Goal: Information Seeking & Learning: Learn about a topic

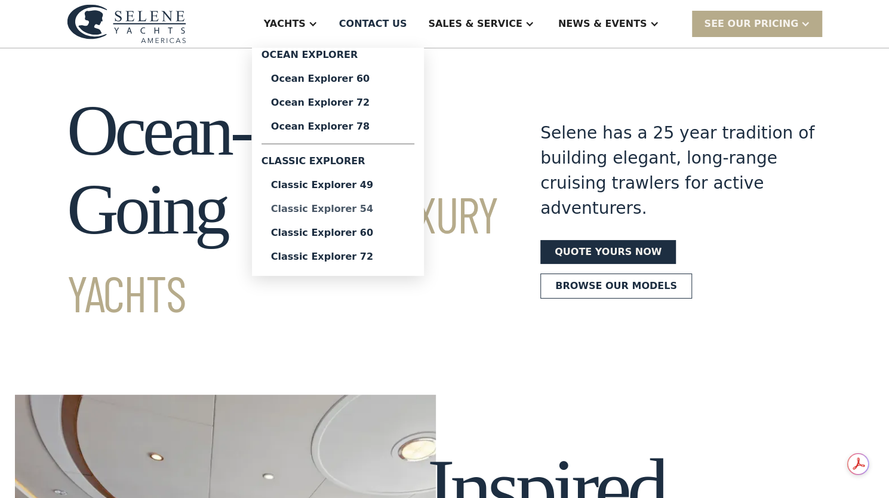
click at [297, 214] on div "Classic Explorer 54" at bounding box center [338, 209] width 134 height 10
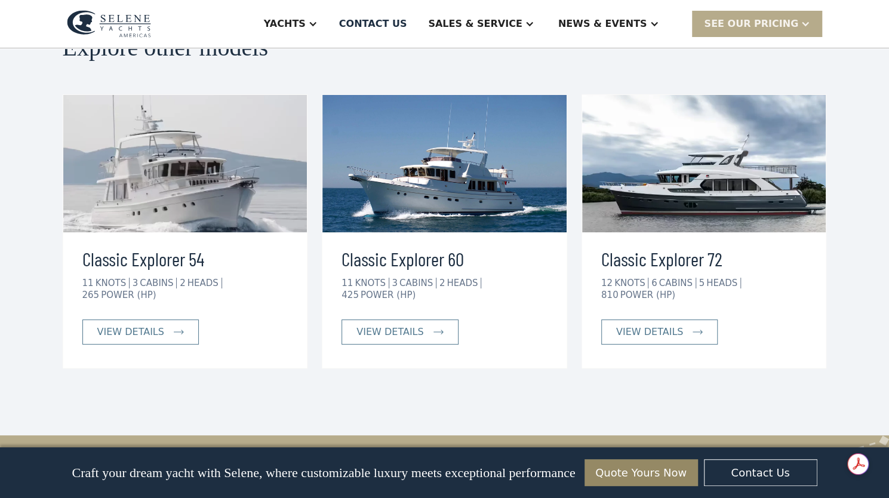
scroll to position [2641, 0]
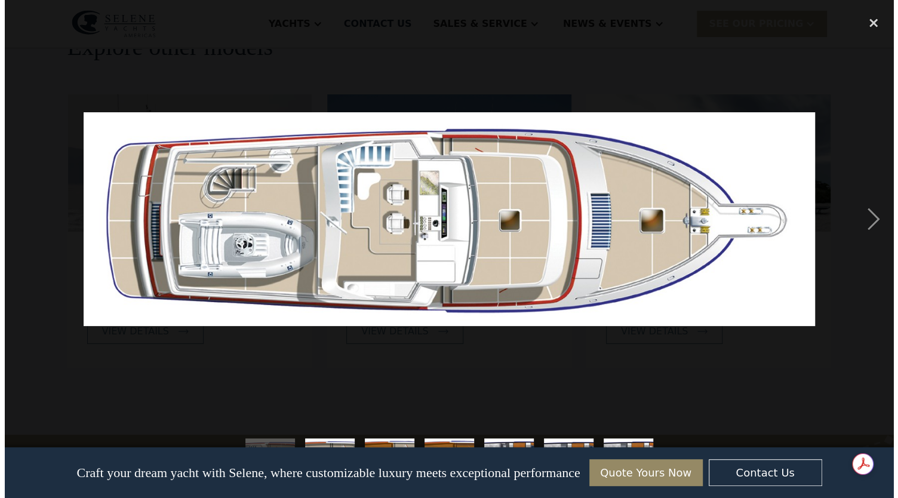
scroll to position [2647, 0]
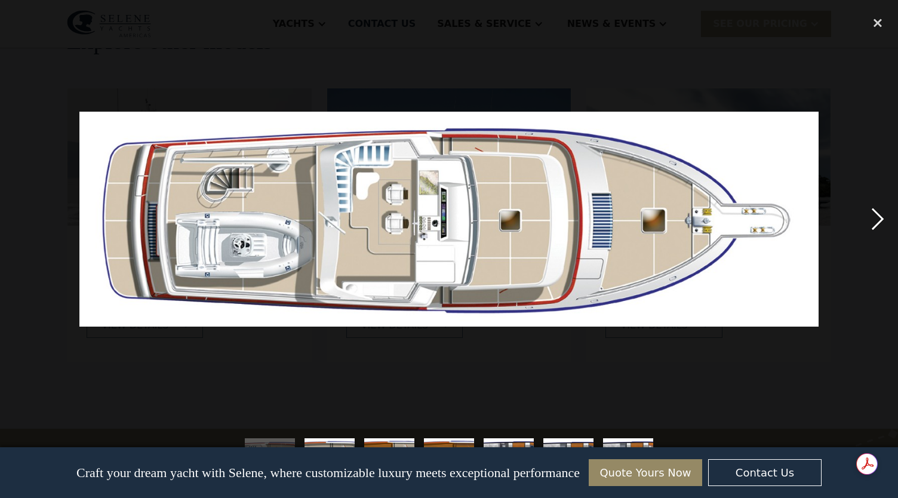
click at [876, 218] on div "next image" at bounding box center [877, 219] width 41 height 418
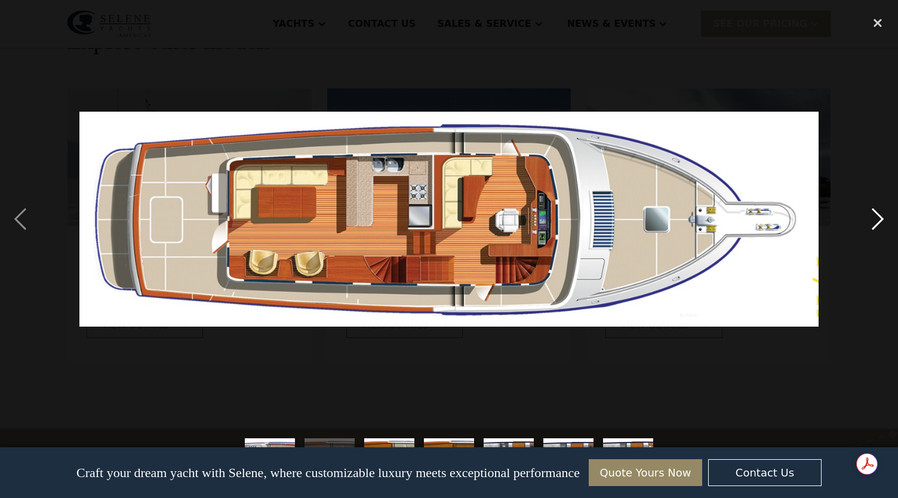
click at [876, 218] on div "next image" at bounding box center [877, 219] width 41 height 418
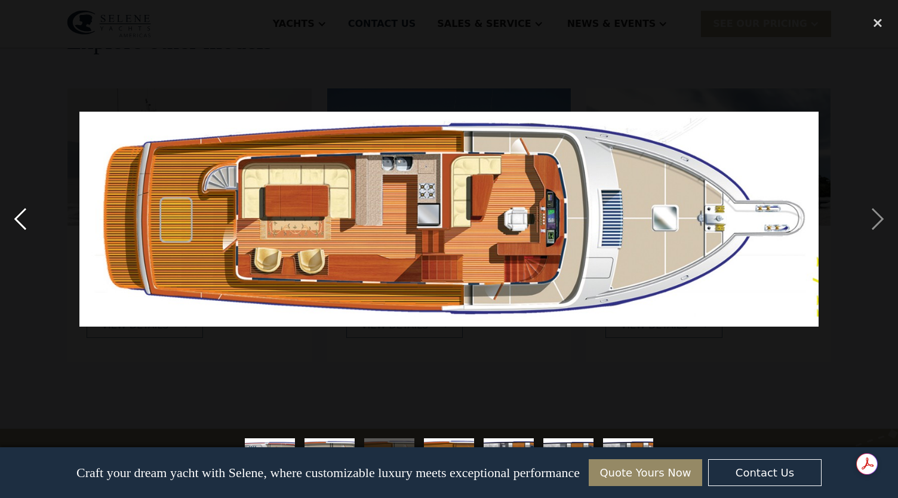
click at [23, 210] on div "previous image" at bounding box center [20, 219] width 41 height 418
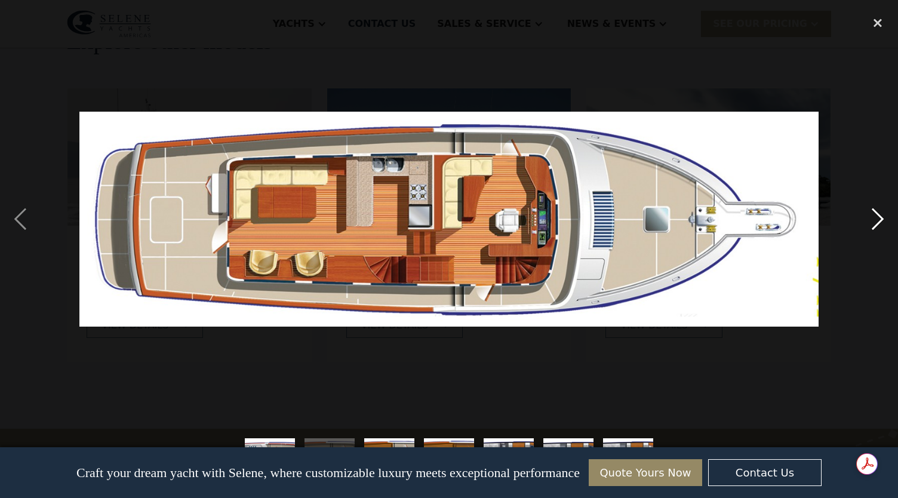
click at [875, 220] on div "next image" at bounding box center [877, 219] width 41 height 418
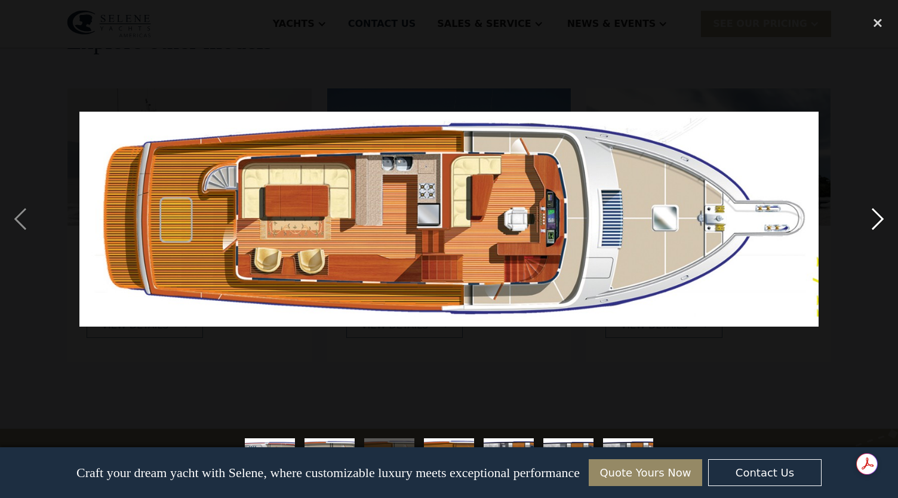
click at [875, 220] on div "next image" at bounding box center [877, 219] width 41 height 418
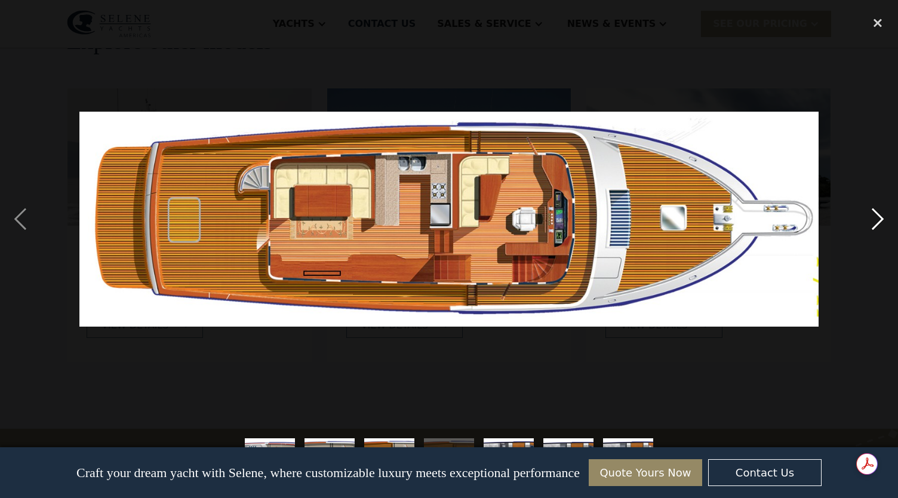
click at [875, 220] on div "next image" at bounding box center [877, 219] width 41 height 418
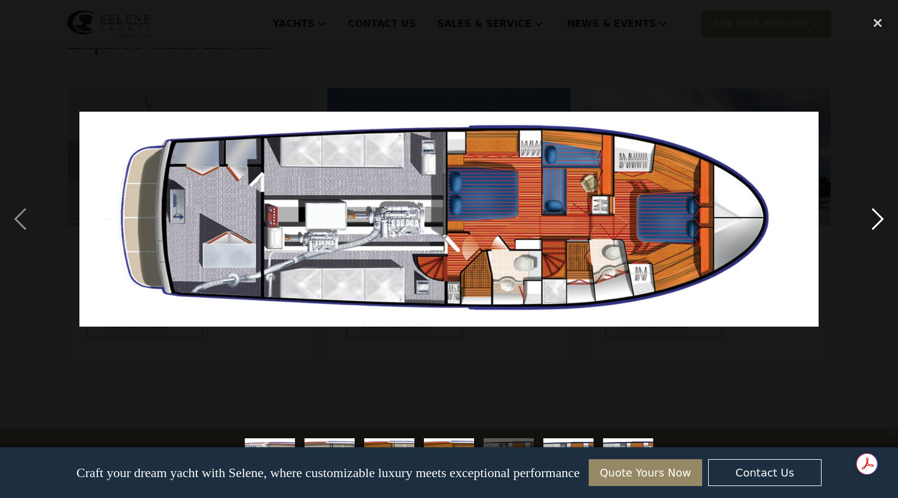
click at [875, 220] on div "next image" at bounding box center [877, 219] width 41 height 418
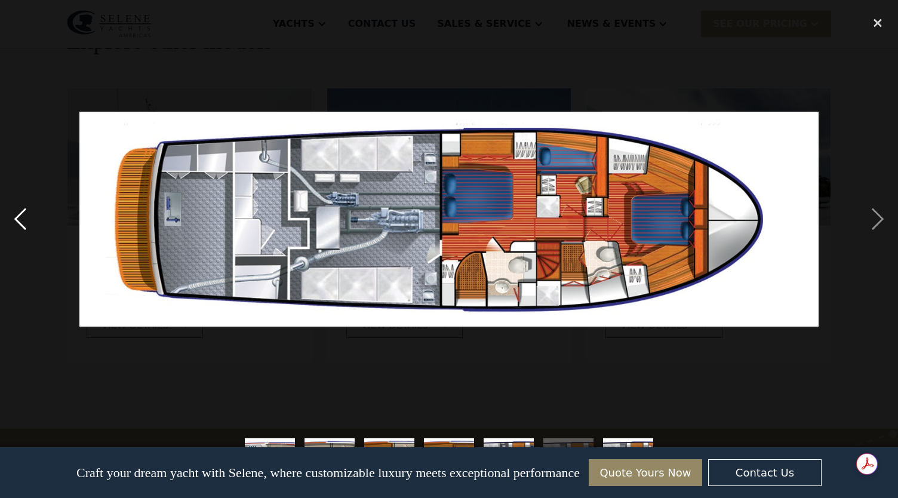
click at [21, 215] on div "previous image" at bounding box center [20, 219] width 41 height 418
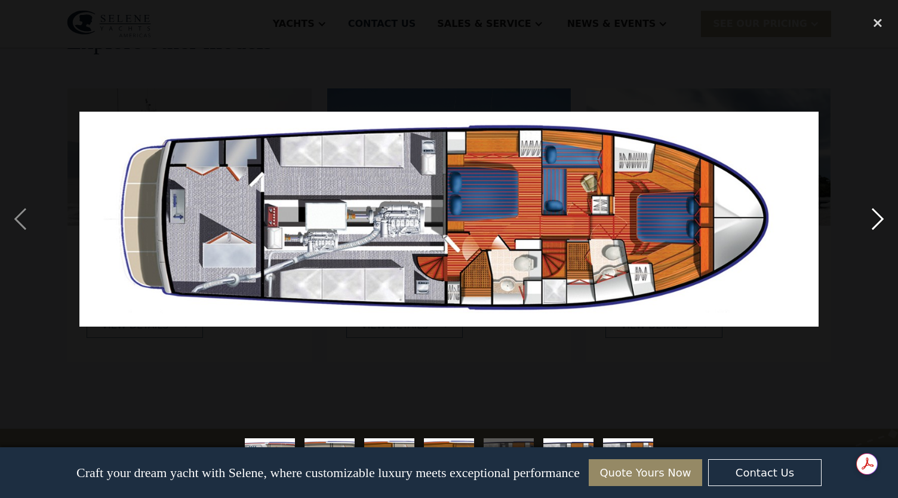
click at [881, 214] on div "next image" at bounding box center [877, 219] width 41 height 418
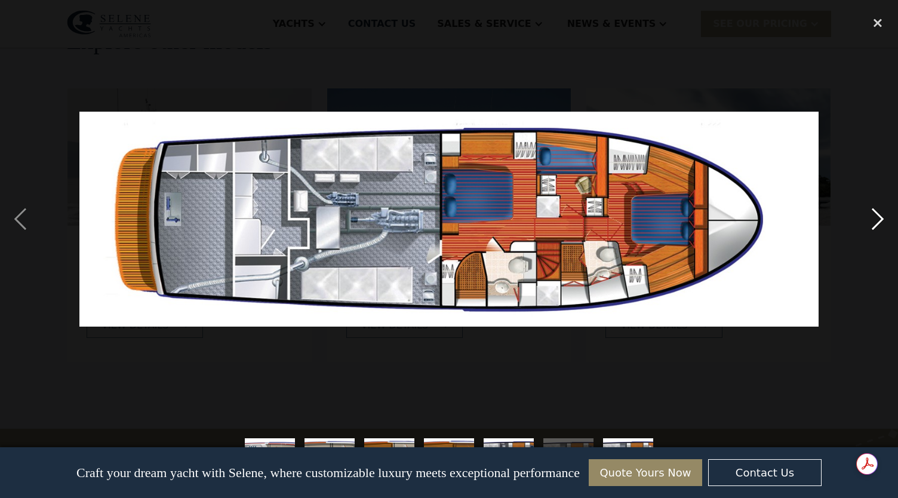
click at [881, 214] on div "next image" at bounding box center [877, 219] width 41 height 418
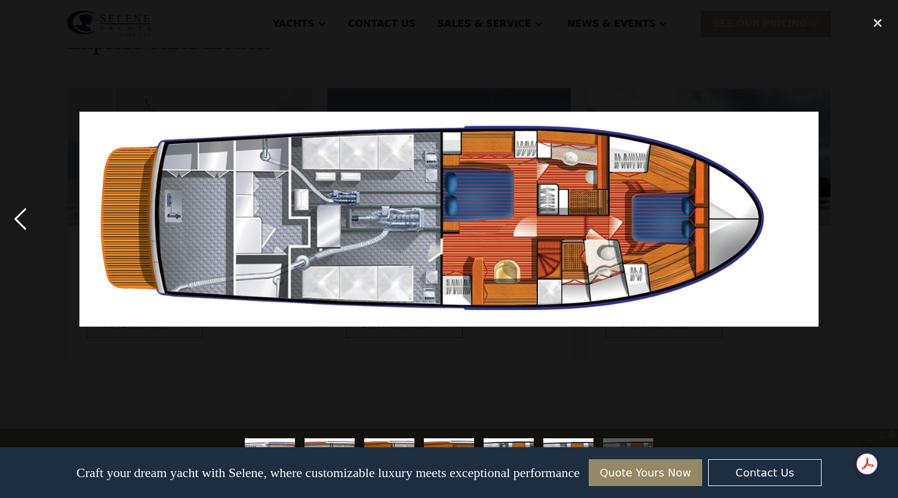
click at [16, 215] on div "previous image" at bounding box center [20, 219] width 41 height 418
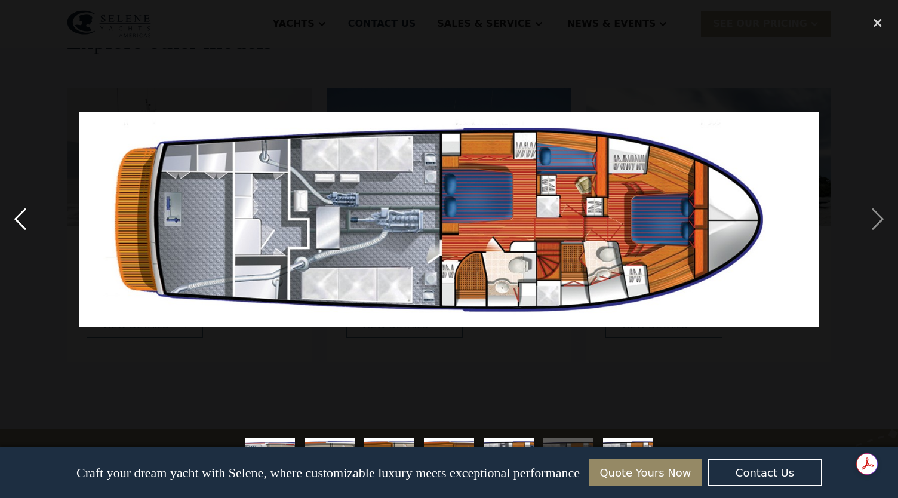
click at [16, 215] on div "previous image" at bounding box center [20, 219] width 41 height 418
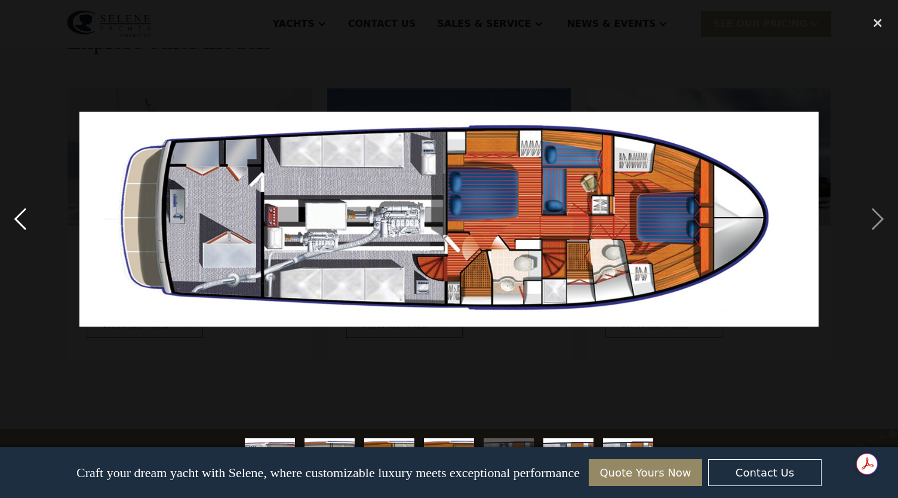
click at [16, 215] on div "previous image" at bounding box center [20, 219] width 41 height 418
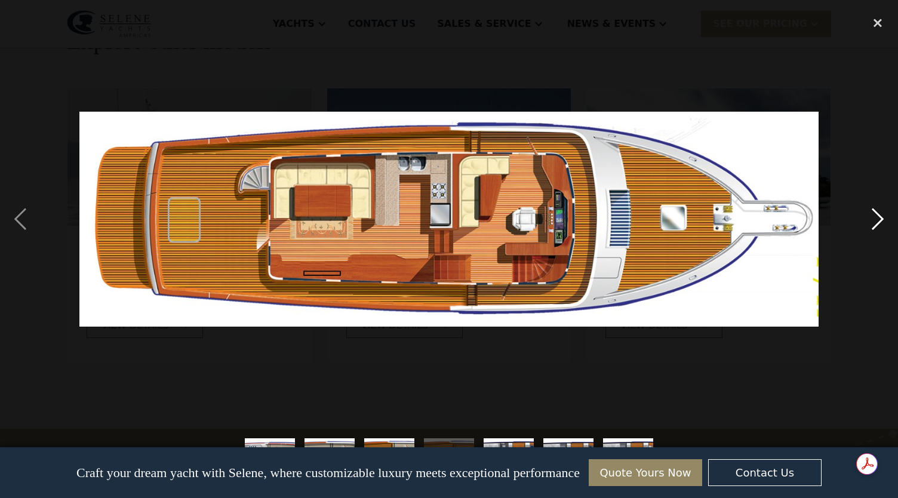
click at [878, 213] on div "next image" at bounding box center [877, 219] width 41 height 418
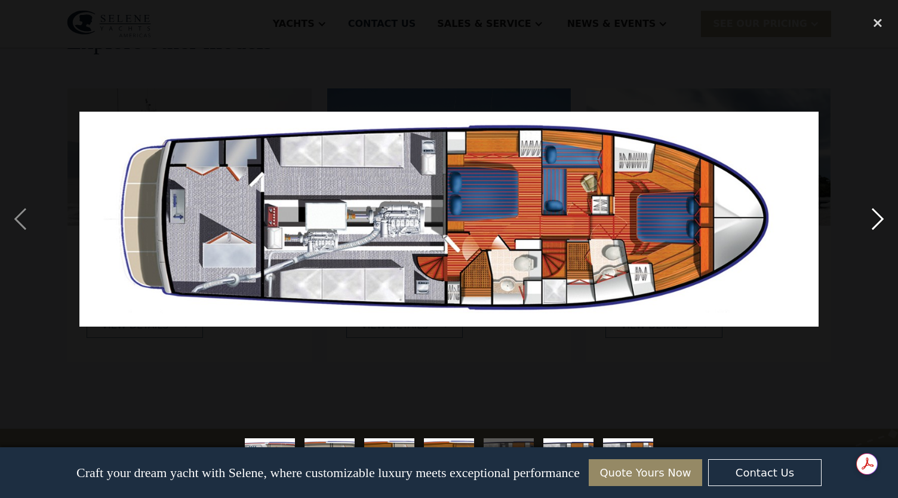
click at [878, 213] on div "next image" at bounding box center [877, 219] width 41 height 418
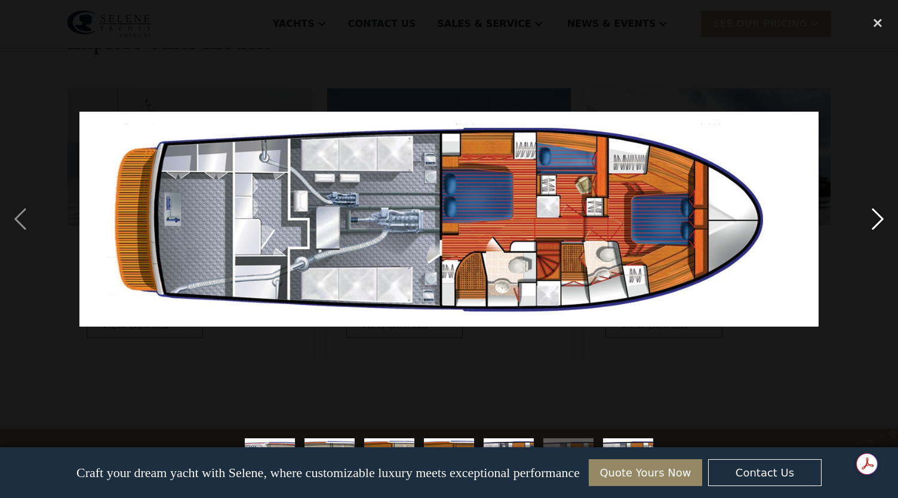
click at [878, 213] on div "next image" at bounding box center [877, 219] width 41 height 418
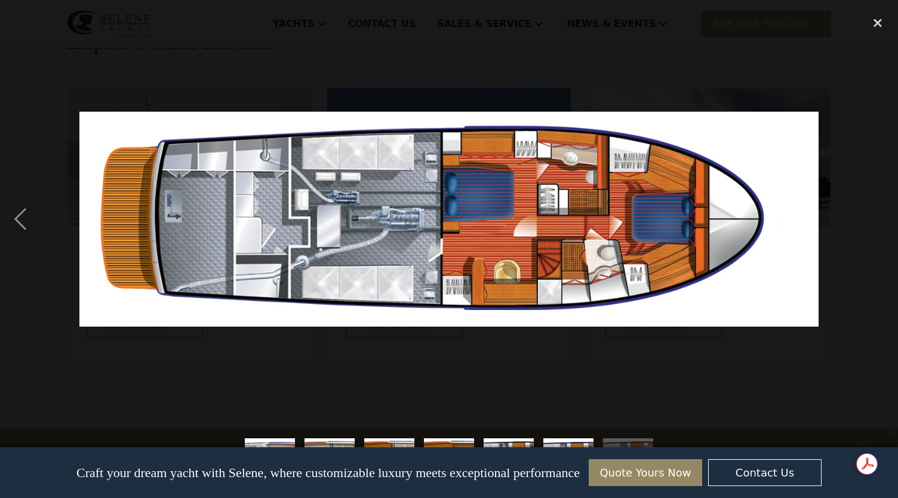
click at [878, 213] on div "next image" at bounding box center [877, 219] width 41 height 418
click at [875, 21] on div "close lightbox" at bounding box center [877, 23] width 41 height 26
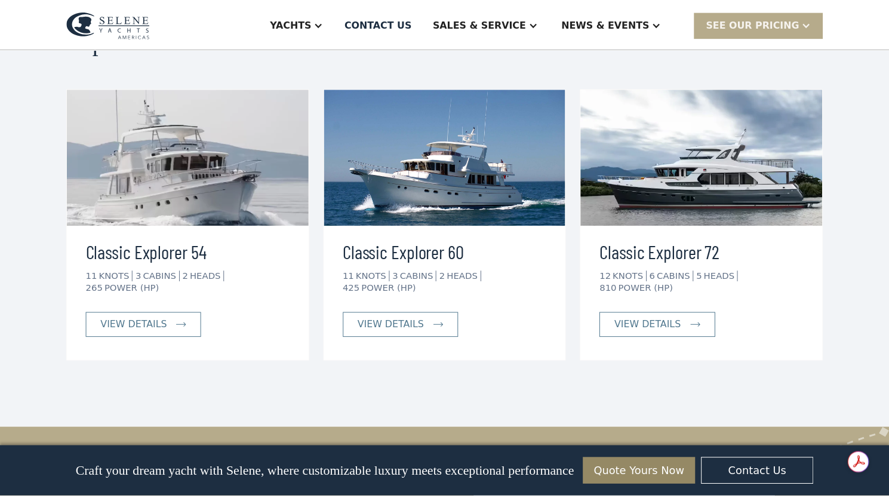
scroll to position [2641, 0]
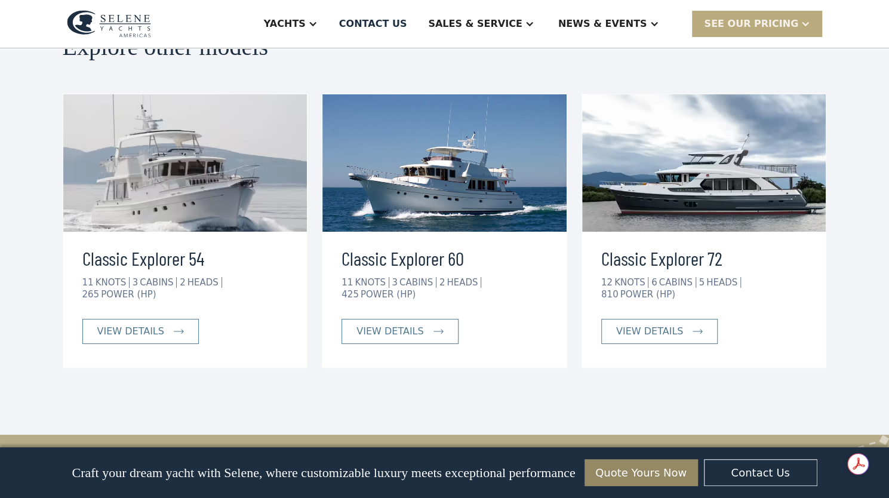
click at [704, 28] on div "SEE Our Pricing" at bounding box center [751, 24] width 94 height 14
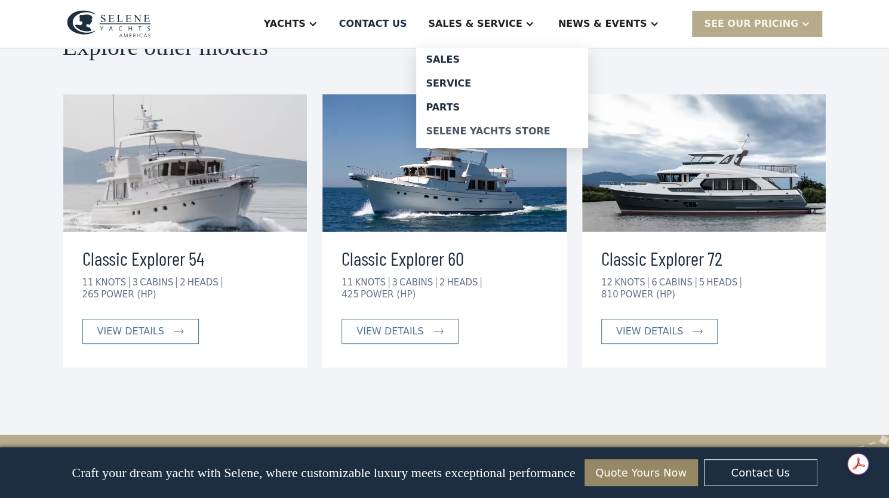
click at [426, 136] on div "Selene Yachts Store" at bounding box center [502, 132] width 153 height 10
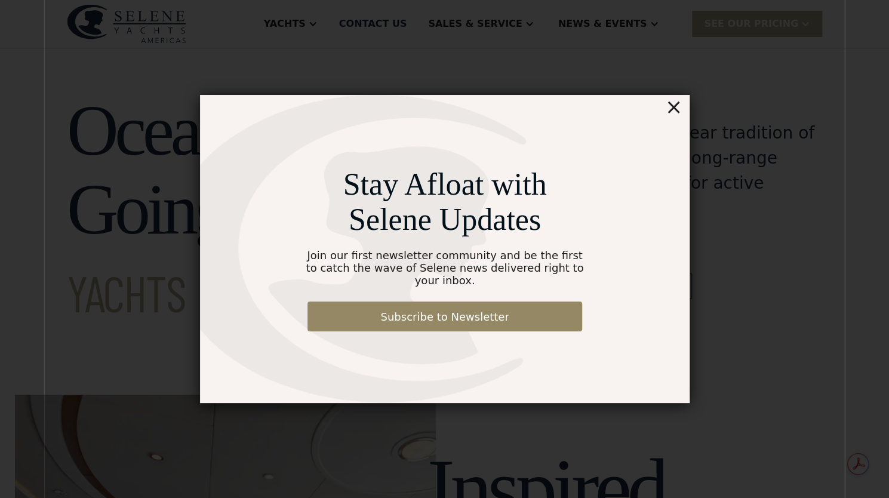
click at [671, 118] on div "×" at bounding box center [672, 107] width 17 height 24
